Goal: Task Accomplishment & Management: Complete application form

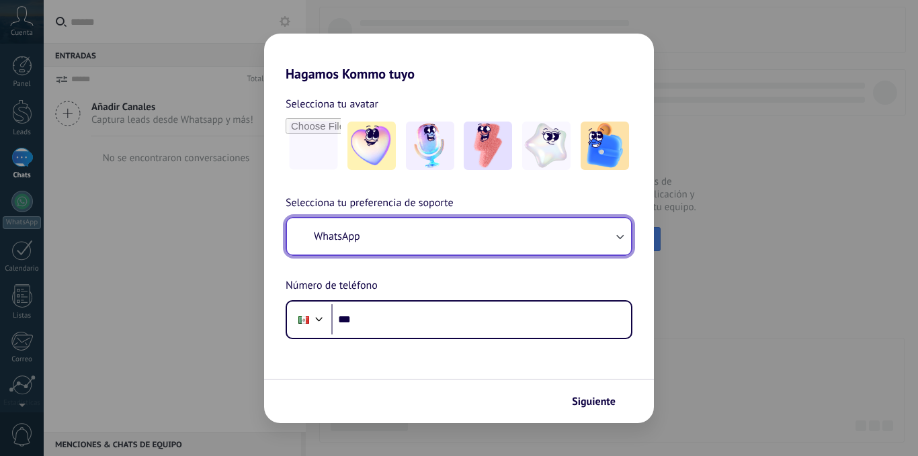
click at [484, 218] on button "WhatsApp" at bounding box center [459, 236] width 344 height 36
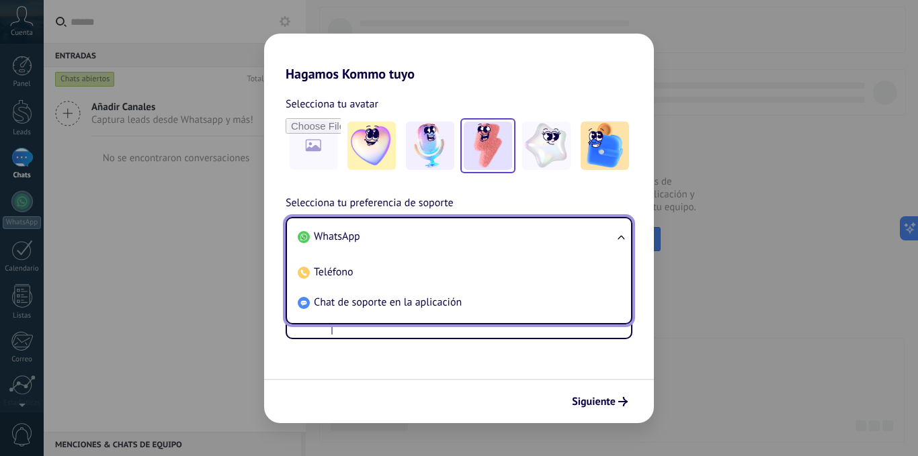
click at [478, 161] on img at bounding box center [488, 146] width 48 height 48
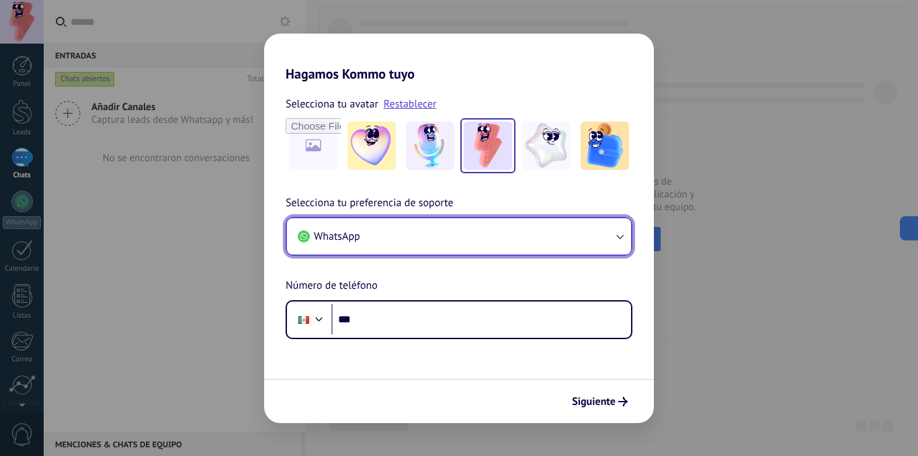
click at [395, 247] on button "WhatsApp" at bounding box center [459, 236] width 344 height 36
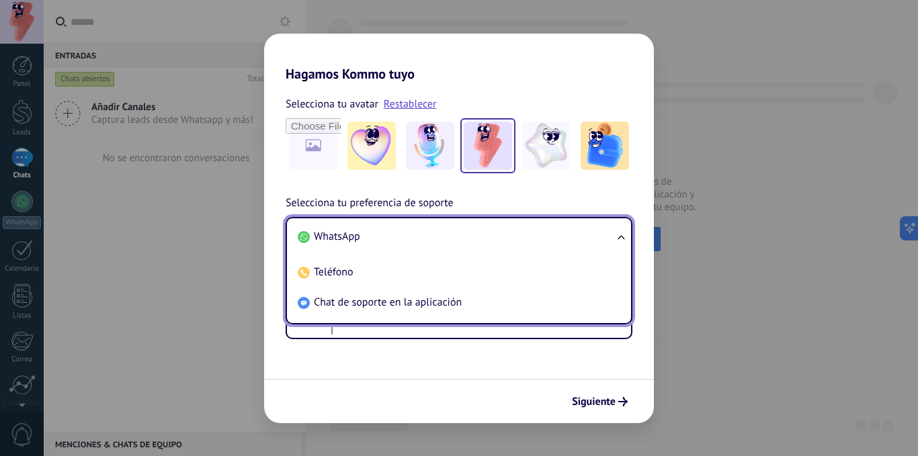
click at [396, 241] on li "WhatsApp" at bounding box center [456, 237] width 328 height 30
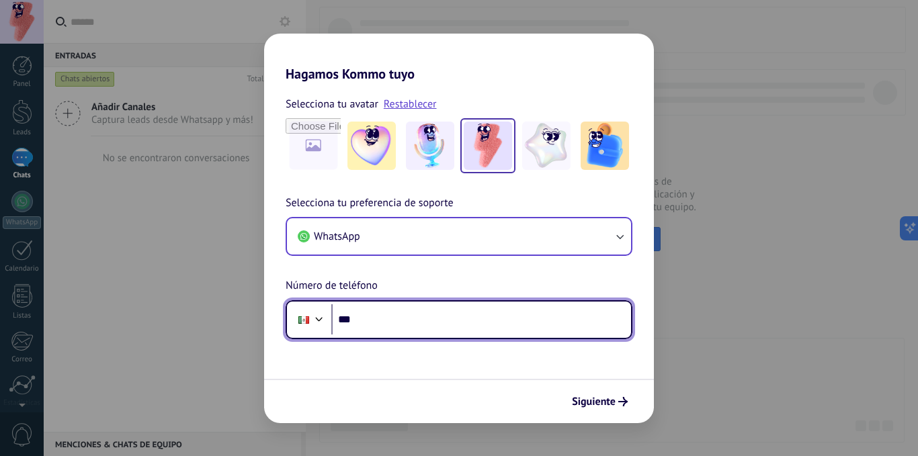
click at [382, 319] on input "***" at bounding box center [481, 320] width 300 height 31
type input "**********"
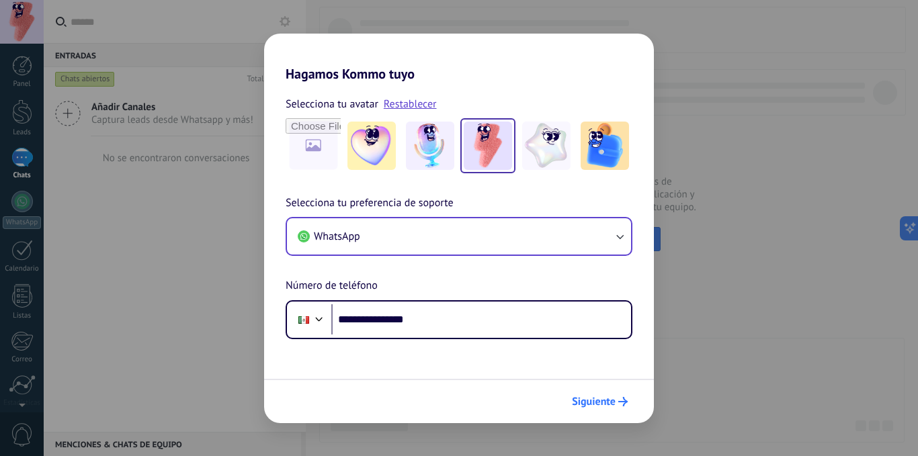
click at [624, 397] on button "Siguiente" at bounding box center [600, 402] width 68 height 23
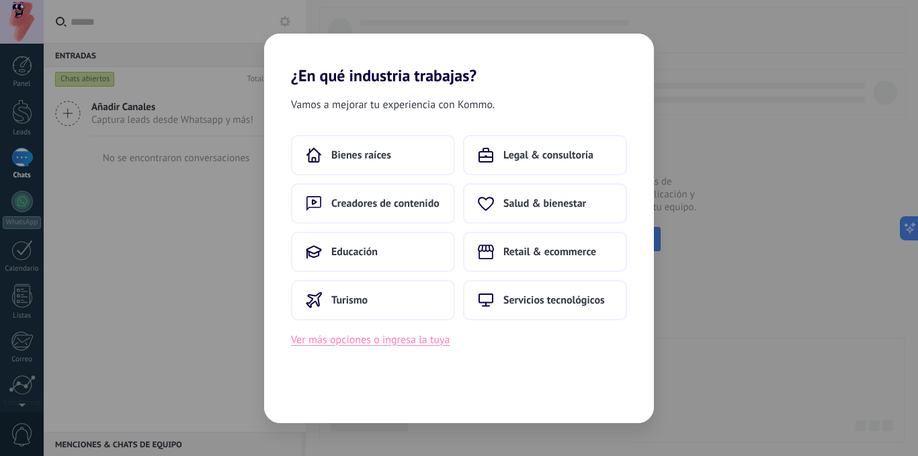
click at [352, 336] on button "Ver más opciones o ingresa la tuya" at bounding box center [370, 339] width 159 height 17
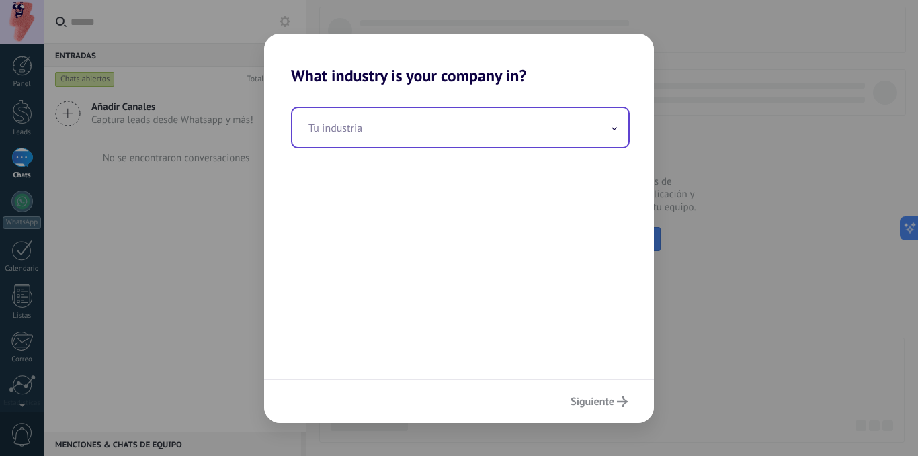
click at [423, 132] on input "text" at bounding box center [460, 127] width 336 height 39
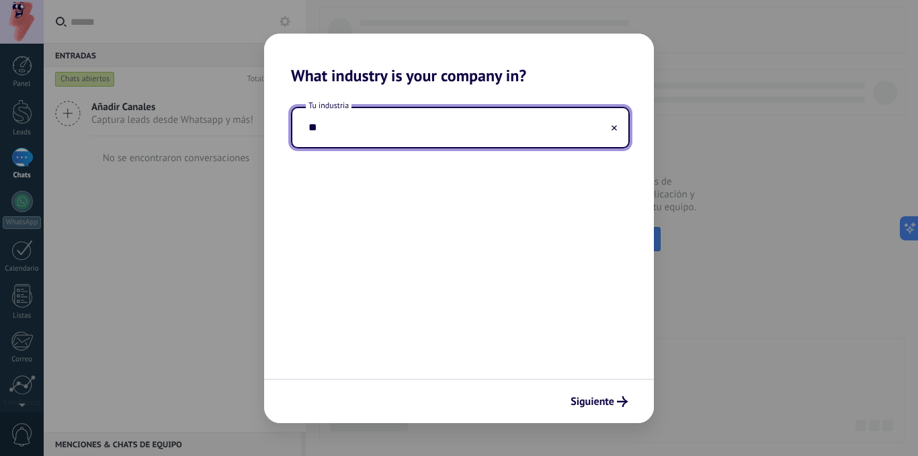
type input "*"
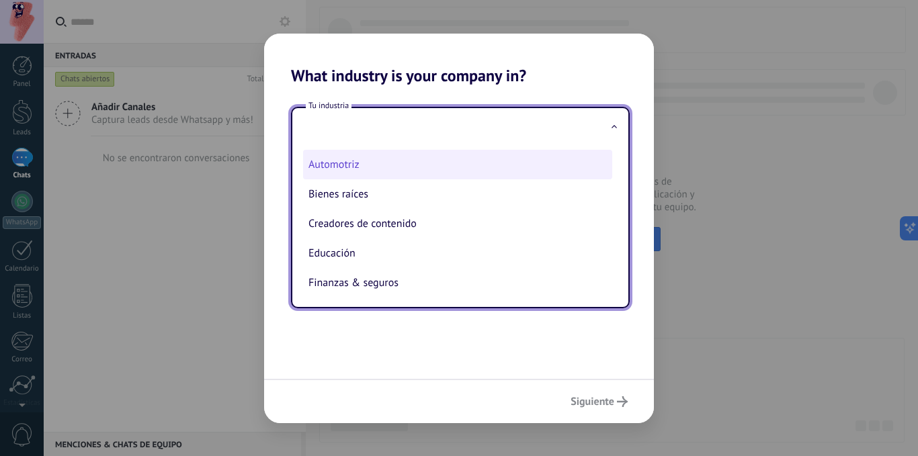
click at [362, 157] on li "Automotriz" at bounding box center [457, 165] width 309 height 30
type input "**********"
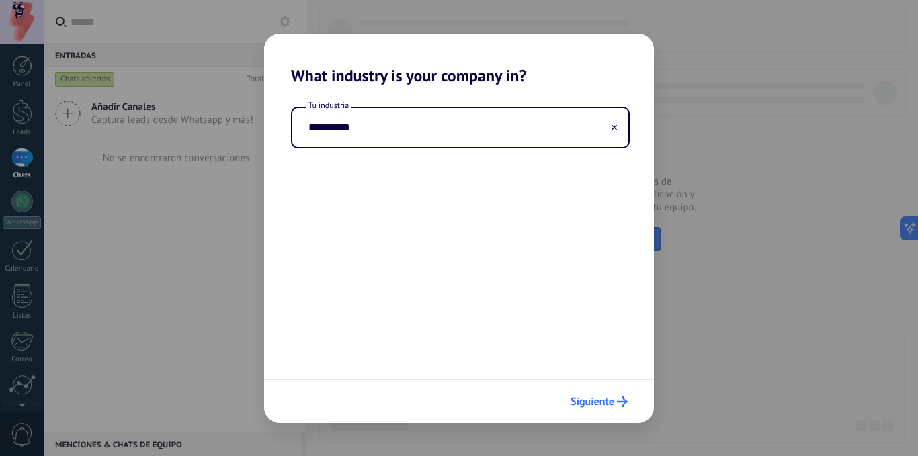
click at [607, 407] on span "Siguiente" at bounding box center [593, 401] width 44 height 9
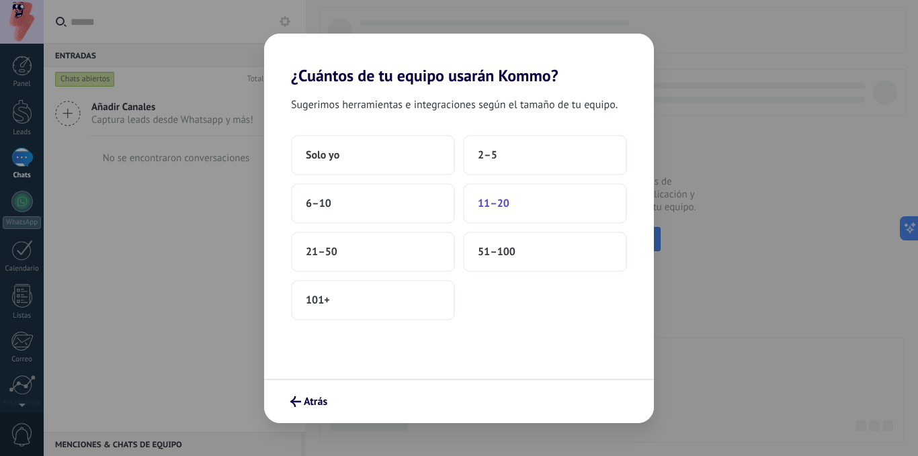
click at [492, 198] on span "11–20" at bounding box center [494, 203] width 32 height 13
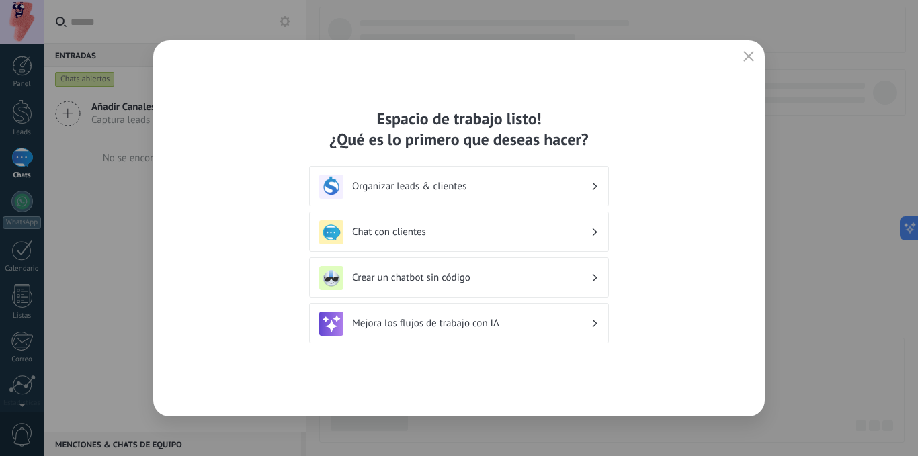
click at [407, 229] on h3 "Chat con clientes" at bounding box center [471, 232] width 239 height 13
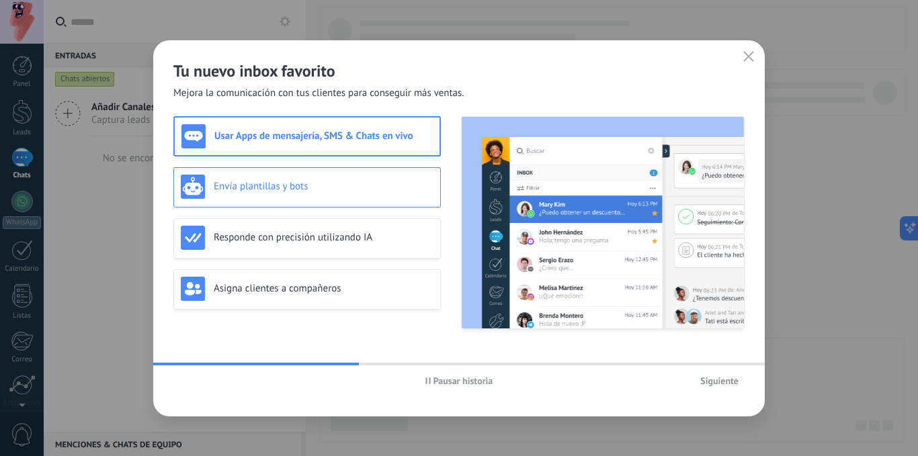
click at [346, 184] on h3 "Envía plantillas y bots" at bounding box center [324, 186] width 220 height 13
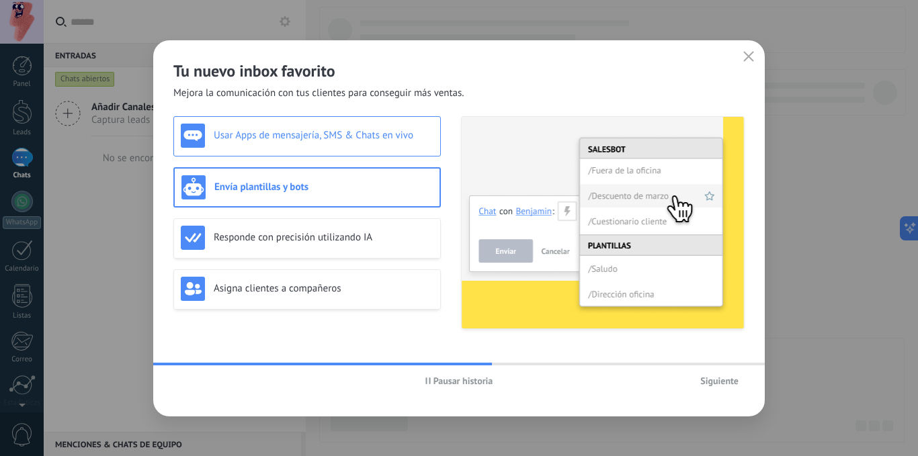
click at [360, 142] on div "Usar Apps de mensajería, SMS & Chats en vivo" at bounding box center [307, 136] width 253 height 24
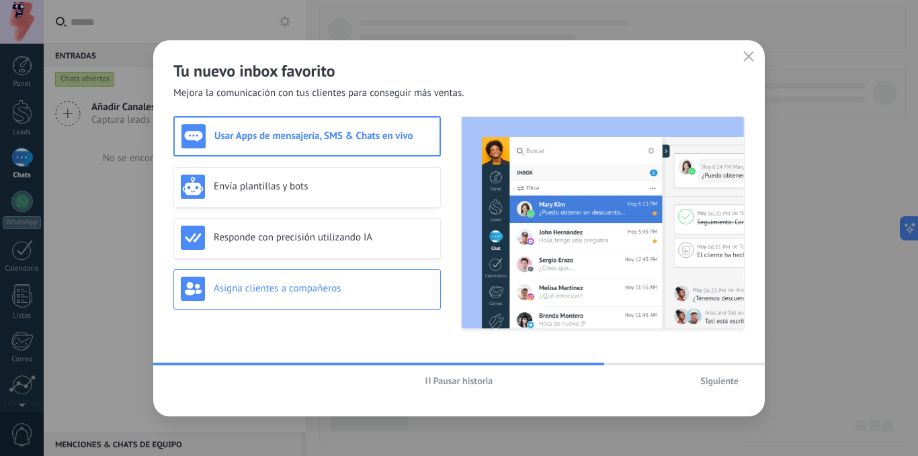
click at [305, 293] on h3 "Asigna clientes a compañeros" at bounding box center [324, 288] width 220 height 13
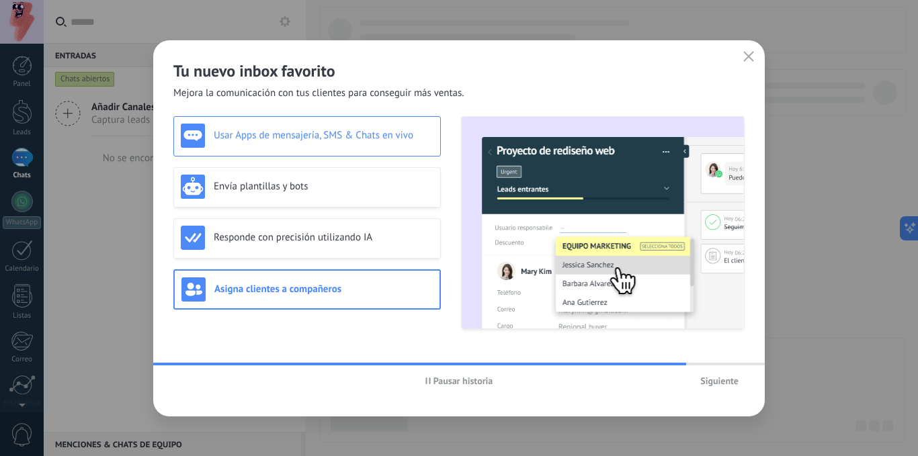
click at [320, 117] on div "Usar Apps de mensajería, SMS & Chats en vivo" at bounding box center [307, 136] width 268 height 40
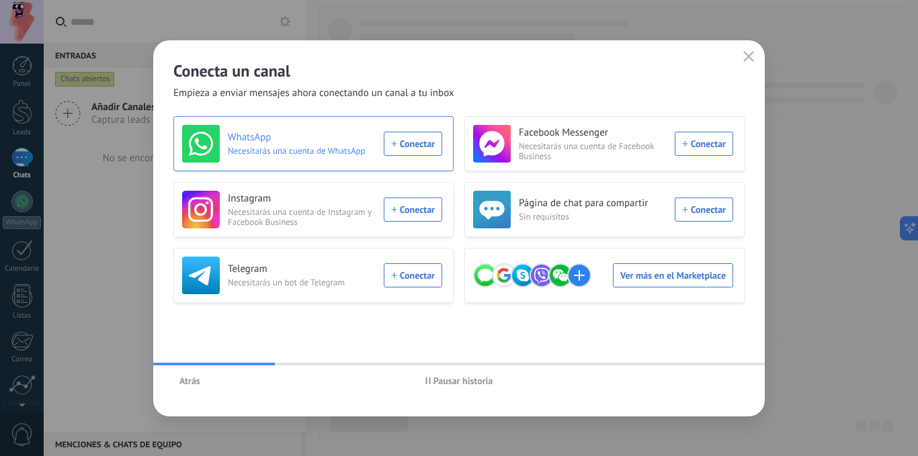
click at [407, 142] on div "WhatsApp Necesitarás una cuenta de WhatsApp Conectar" at bounding box center [312, 144] width 260 height 38
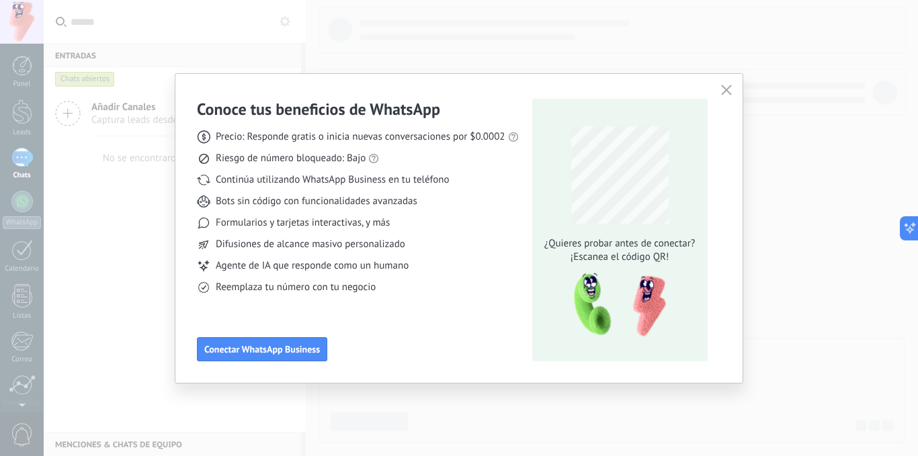
click at [727, 87] on icon "button" at bounding box center [726, 90] width 11 height 11
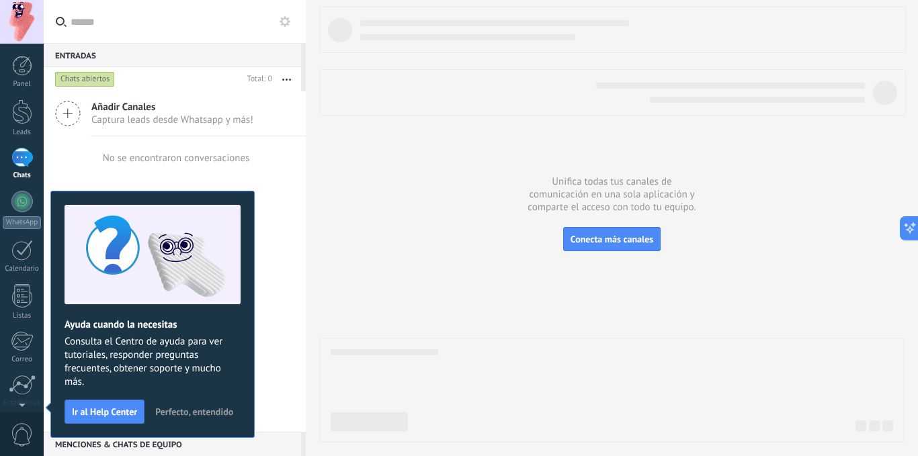
click at [75, 111] on icon at bounding box center [68, 114] width 26 height 26
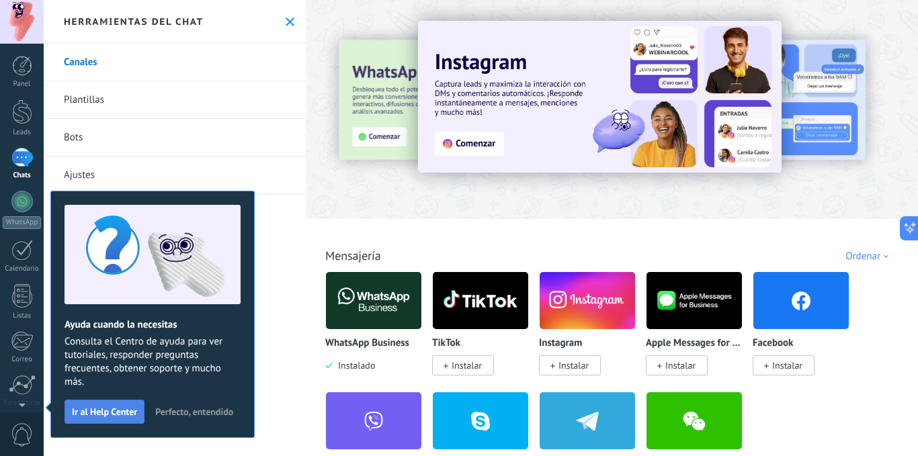
click at [122, 408] on span "Ir al Help Center" at bounding box center [104, 411] width 65 height 9
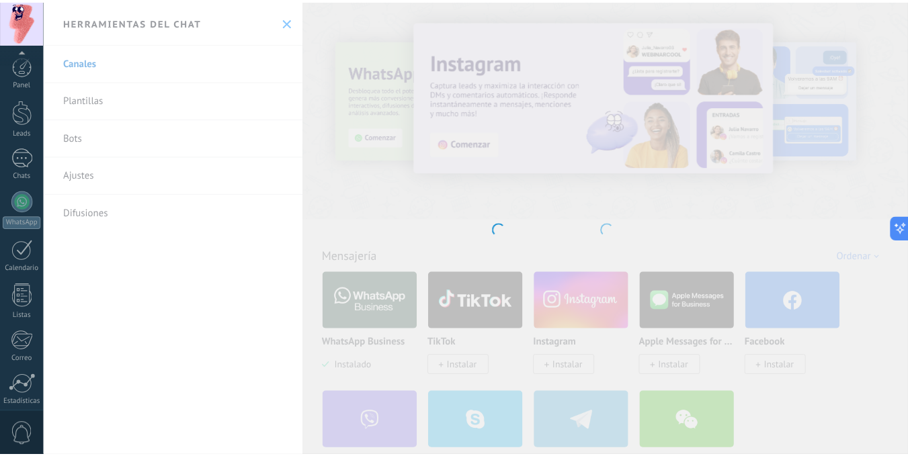
scroll to position [103, 0]
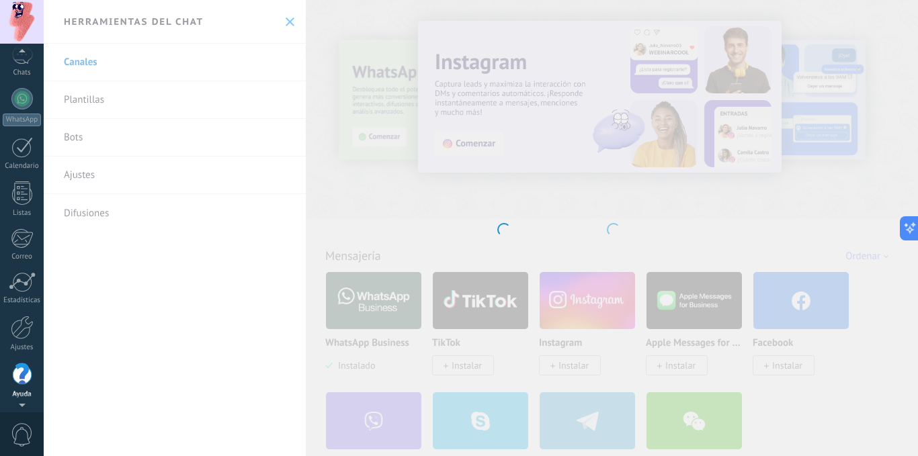
click at [17, 77] on div "Panel Leads Chats WhatsApp Clientes" at bounding box center [22, 183] width 44 height 460
click at [69, 59] on body ".abccls-1,.abccls-2{fill-rule:evenodd}.abccls-2{fill:#fff} .abfcls-1{fill:none}…" at bounding box center [459, 228] width 918 height 456
